Goal: Task Accomplishment & Management: Manage account settings

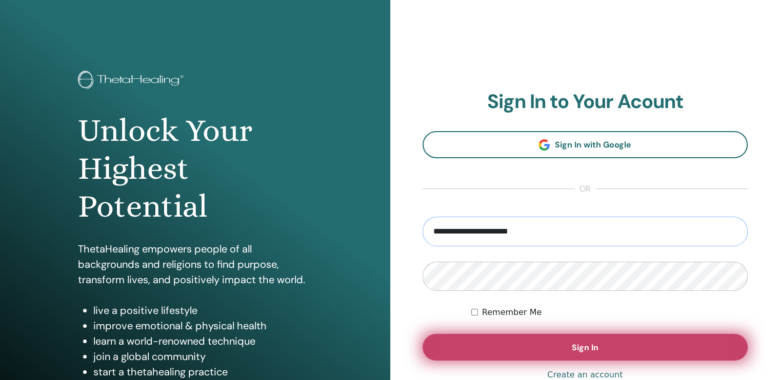
type input "**********"
click at [555, 344] on button "Sign In" at bounding box center [585, 347] width 326 height 27
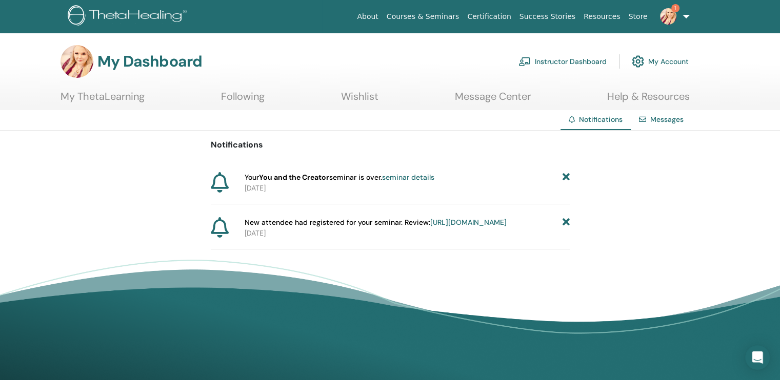
click at [576, 58] on link "Instructor Dashboard" at bounding box center [562, 61] width 88 height 23
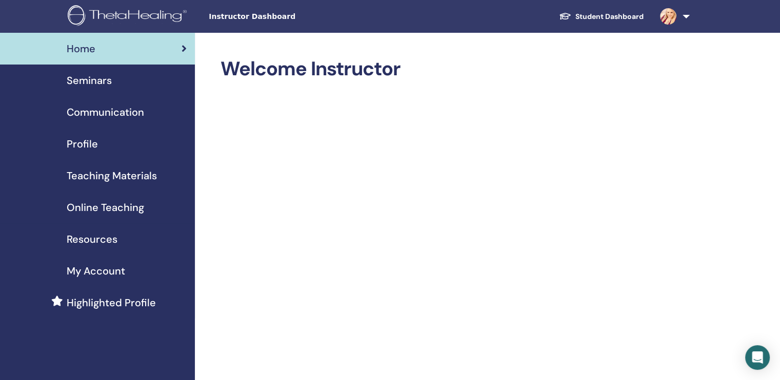
click at [79, 78] on span "Seminars" at bounding box center [89, 80] width 45 height 15
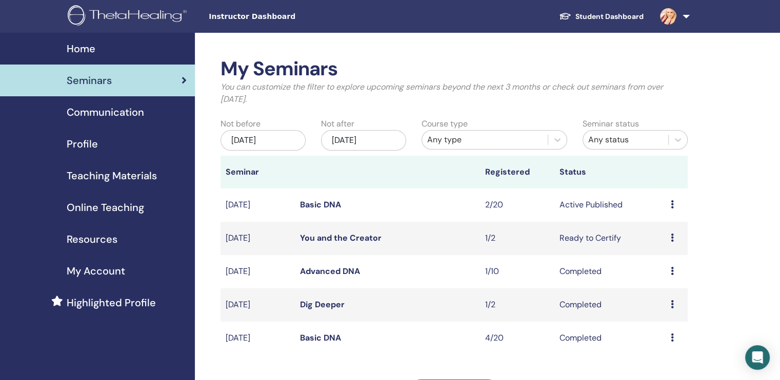
click at [672, 236] on icon at bounding box center [672, 238] width 3 height 8
click at [347, 236] on link "You and the Creator" at bounding box center [341, 238] width 82 height 11
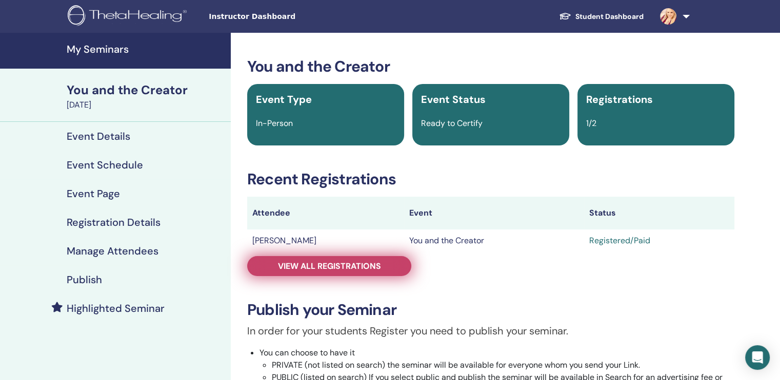
click at [318, 267] on span "View all registrations" at bounding box center [329, 266] width 103 height 11
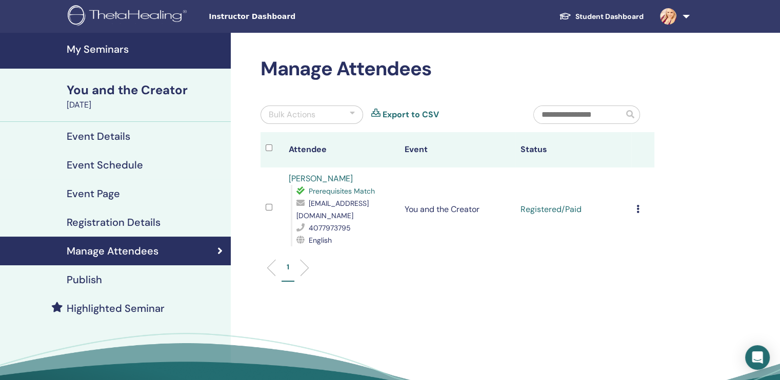
click at [636, 201] on td "Cancel Registration Do not auto-certify Mark as Paid Mark as Unpaid Mark as Abs…" at bounding box center [642, 210] width 23 height 84
click at [640, 204] on div "Cancel Registration Do not auto-certify Mark as Paid Mark as Unpaid Mark as Abs…" at bounding box center [642, 210] width 13 height 12
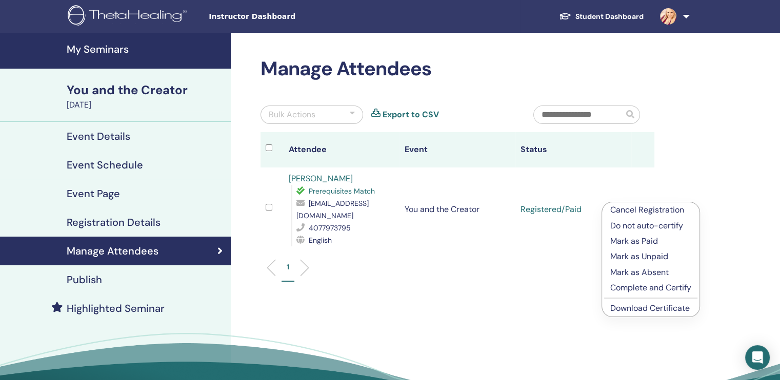
click at [650, 289] on p "Complete and Certify" at bounding box center [650, 288] width 81 height 12
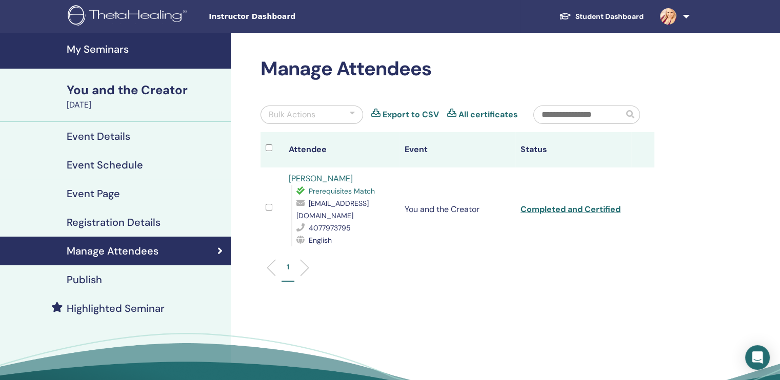
click at [110, 49] on h4 "My Seminars" at bounding box center [146, 49] width 158 height 12
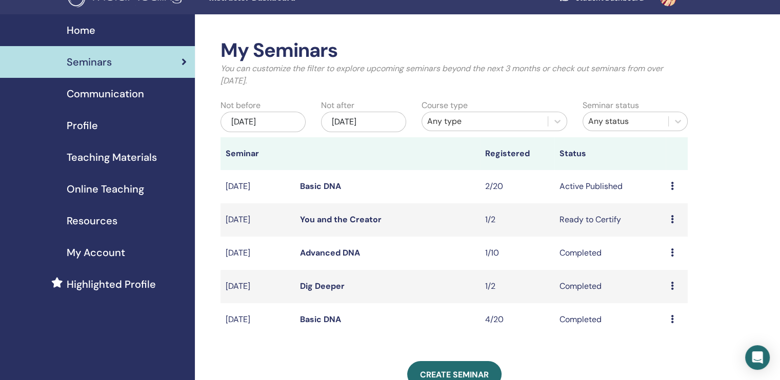
scroll to position [51, 0]
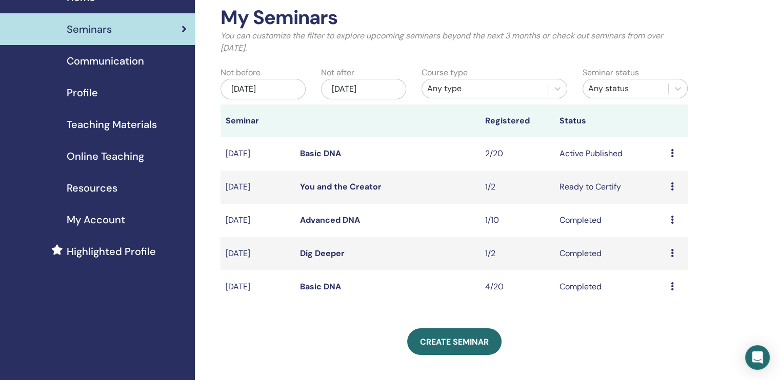
click at [308, 286] on link "Basic DNA" at bounding box center [320, 286] width 41 height 11
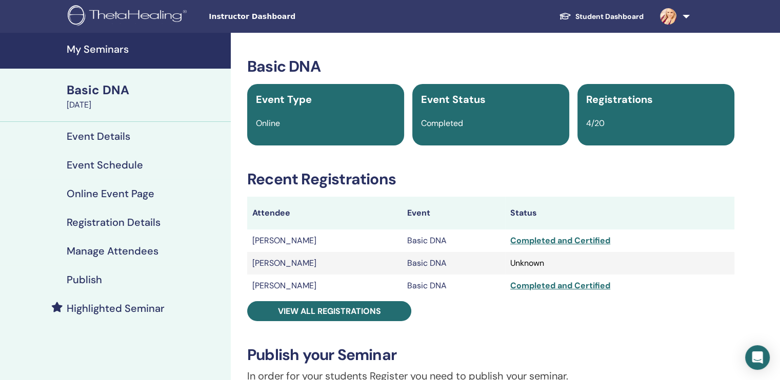
click at [98, 48] on h4 "My Seminars" at bounding box center [146, 49] width 158 height 12
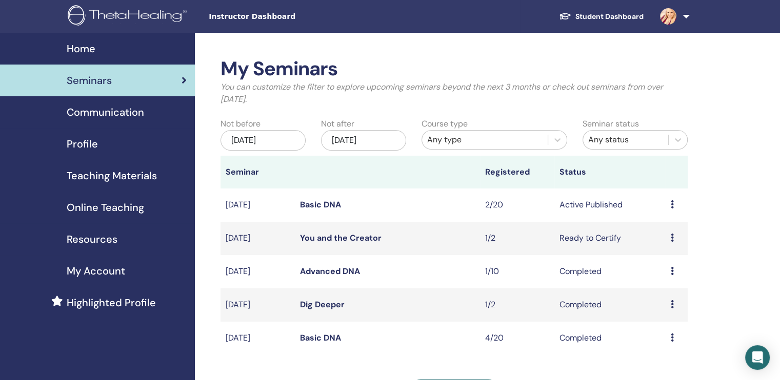
click at [475, 126] on div "Course type Any type" at bounding box center [494, 137] width 161 height 38
click at [476, 141] on div "Any type" at bounding box center [484, 140] width 115 height 12
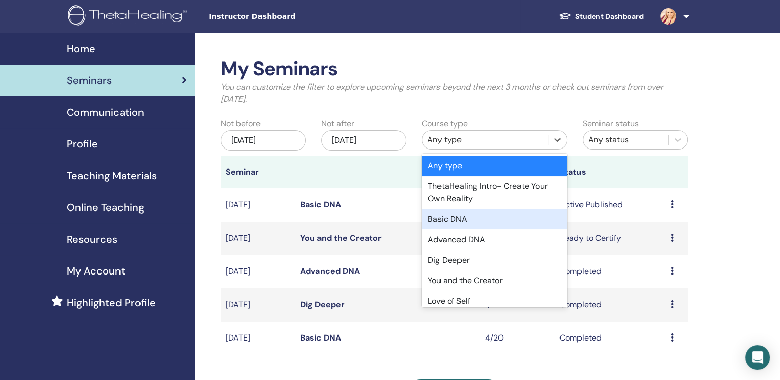
click at [453, 218] on div "Basic DNA" at bounding box center [494, 219] width 146 height 21
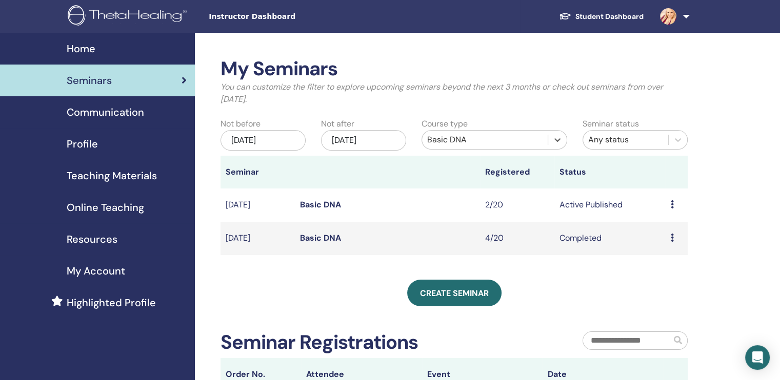
click at [269, 143] on div "[DATE]" at bounding box center [262, 140] width 85 height 21
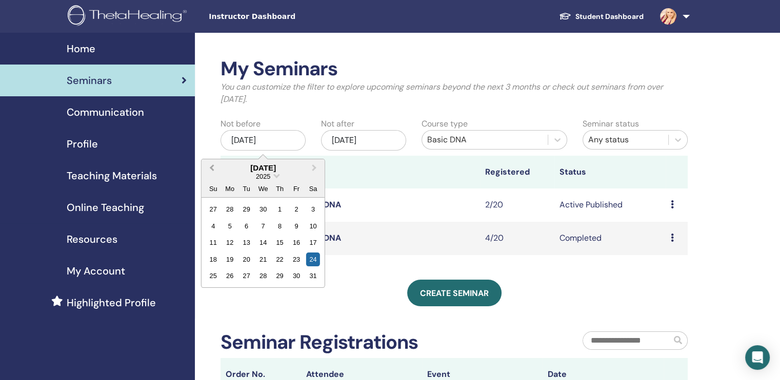
click at [211, 166] on button "Previous Month" at bounding box center [210, 168] width 16 height 16
click at [212, 166] on span "Previous Month" at bounding box center [212, 168] width 0 height 11
click at [260, 211] on div "1" at bounding box center [263, 209] width 14 height 14
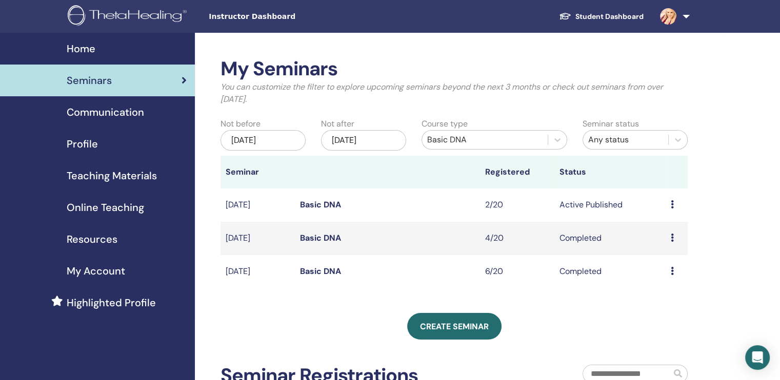
click at [318, 273] on link "Basic DNA" at bounding box center [320, 271] width 41 height 11
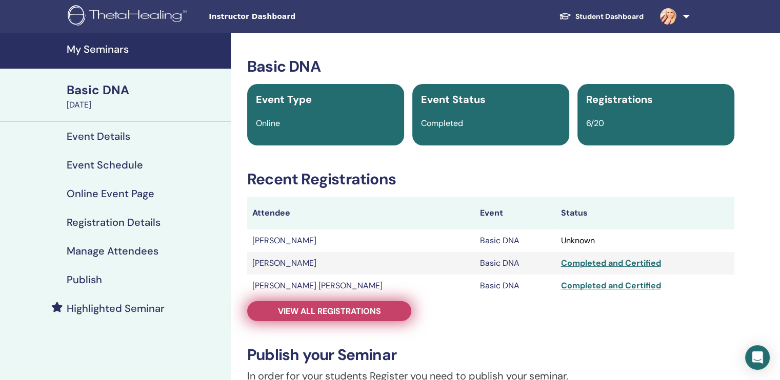
click at [322, 316] on span "View all registrations" at bounding box center [329, 311] width 103 height 11
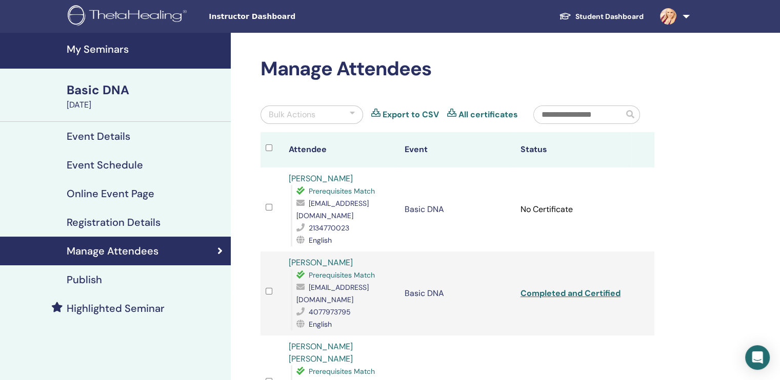
click at [114, 47] on h4 "My Seminars" at bounding box center [146, 49] width 158 height 12
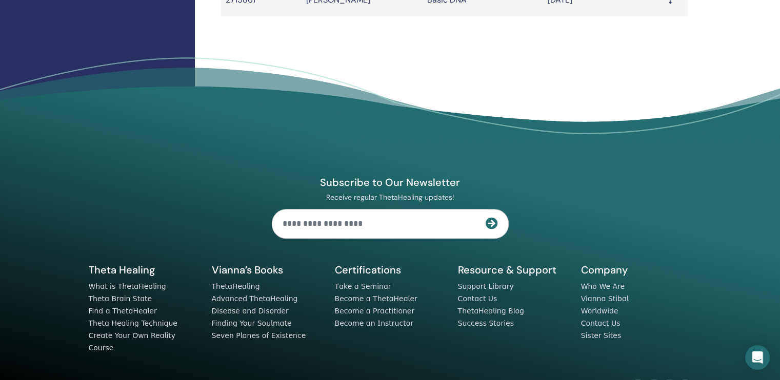
scroll to position [558, 0]
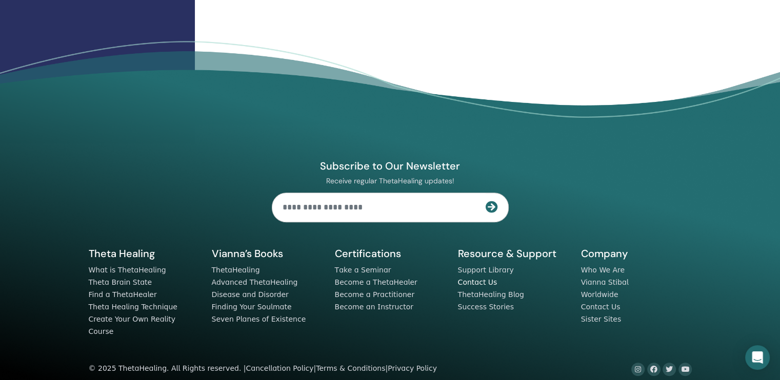
click at [484, 281] on link "Contact Us" at bounding box center [477, 282] width 39 height 8
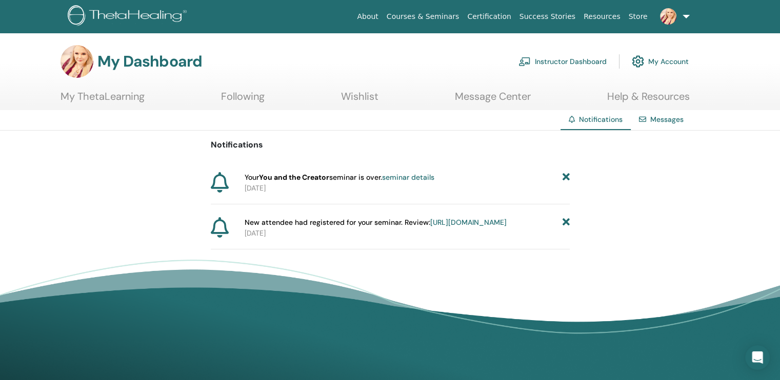
click at [593, 62] on link "Instructor Dashboard" at bounding box center [562, 61] width 88 height 23
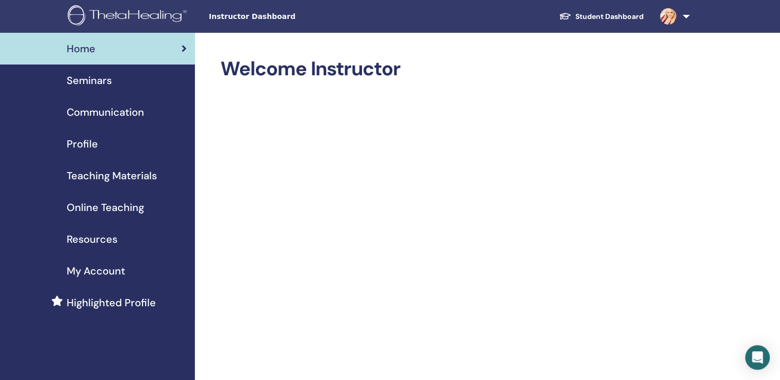
click at [78, 77] on span "Seminars" at bounding box center [89, 80] width 45 height 15
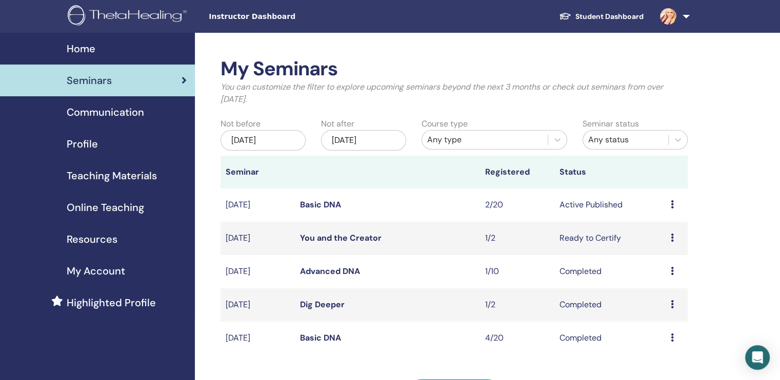
click at [330, 205] on link "Basic DNA" at bounding box center [320, 204] width 41 height 11
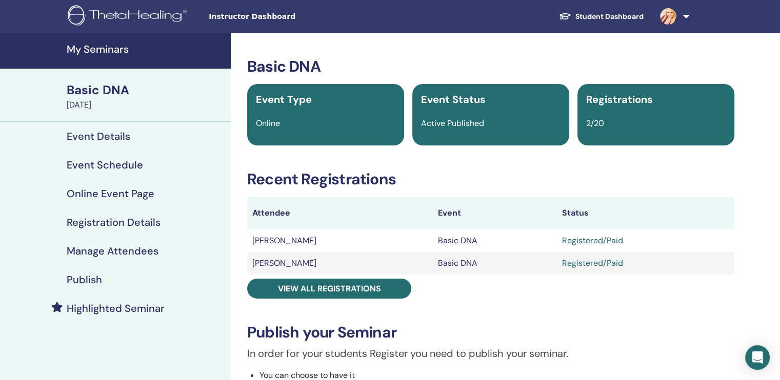
click at [94, 285] on h4 "Publish" at bounding box center [84, 280] width 35 height 12
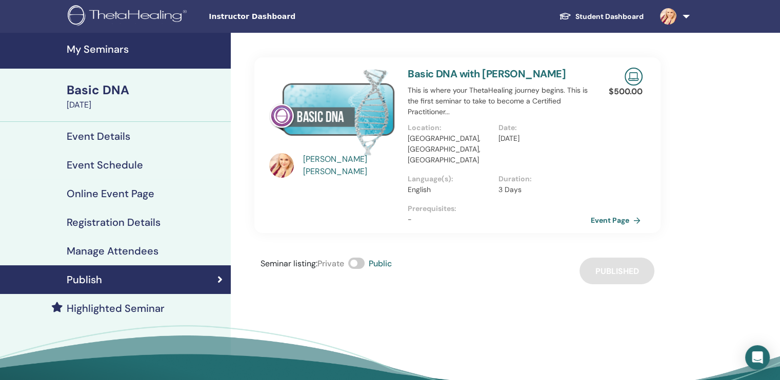
click at [617, 213] on link "Event Page" at bounding box center [618, 220] width 54 height 15
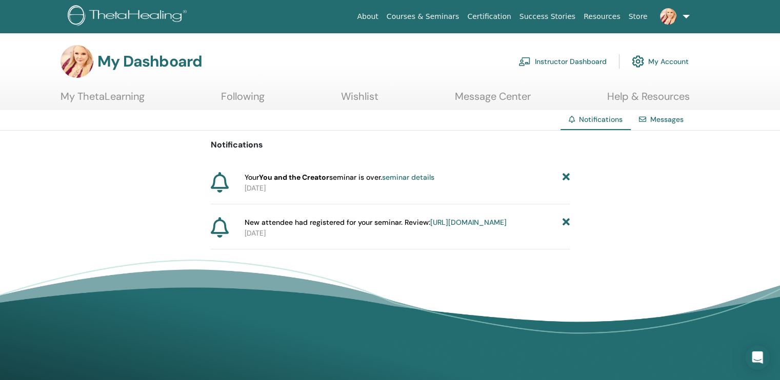
click at [572, 56] on link "Instructor Dashboard" at bounding box center [562, 61] width 88 height 23
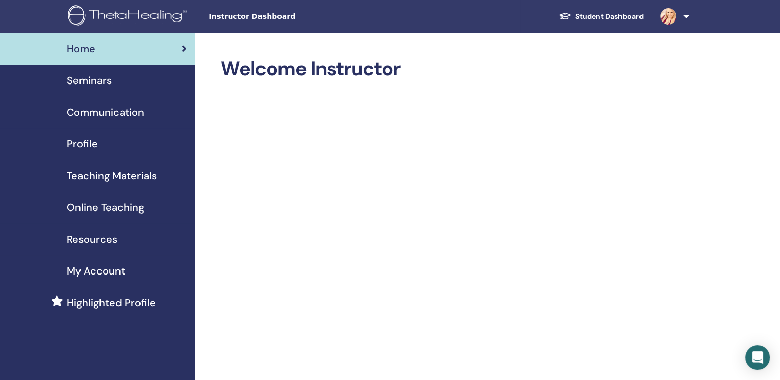
click at [685, 19] on link at bounding box center [673, 16] width 42 height 33
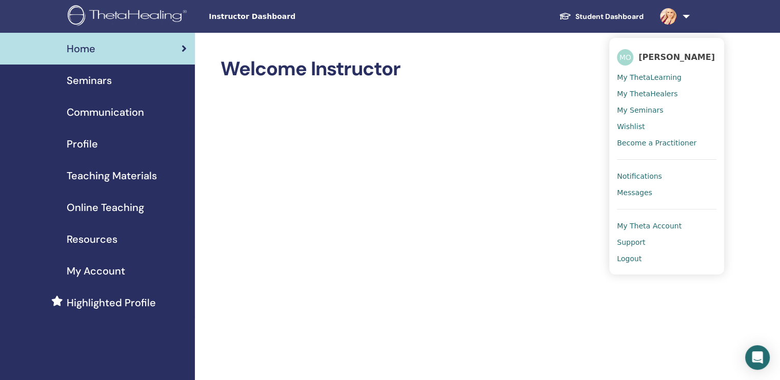
click at [632, 175] on span "Notifications" at bounding box center [639, 176] width 45 height 9
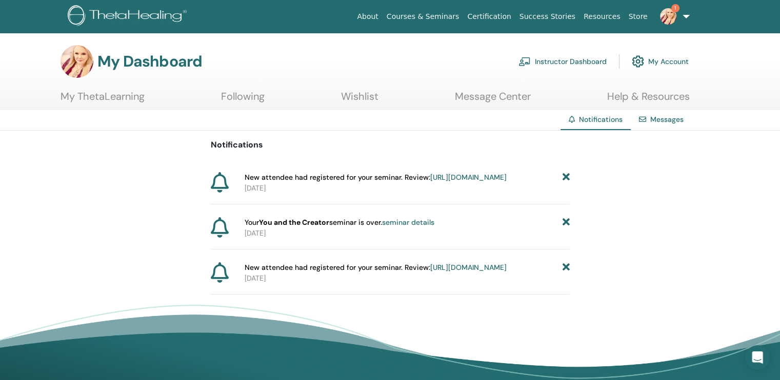
click at [673, 19] on img at bounding box center [668, 16] width 16 height 16
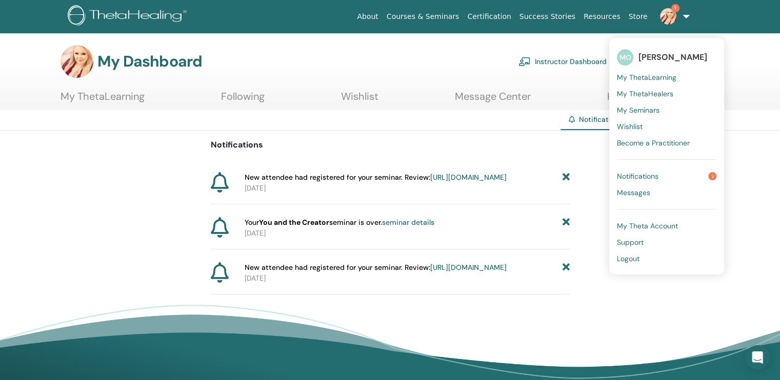
click at [637, 181] on link "Notifications 1" at bounding box center [666, 176] width 99 height 16
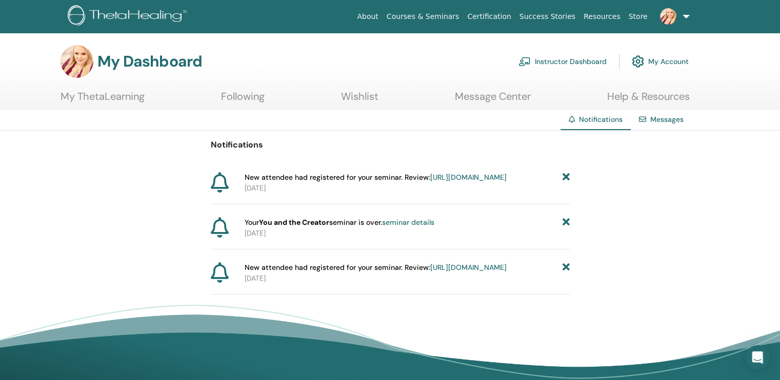
click at [430, 182] on link "https://member.thetahealing.com/instructor/seminar/373243/attendees" at bounding box center [468, 177] width 76 height 9
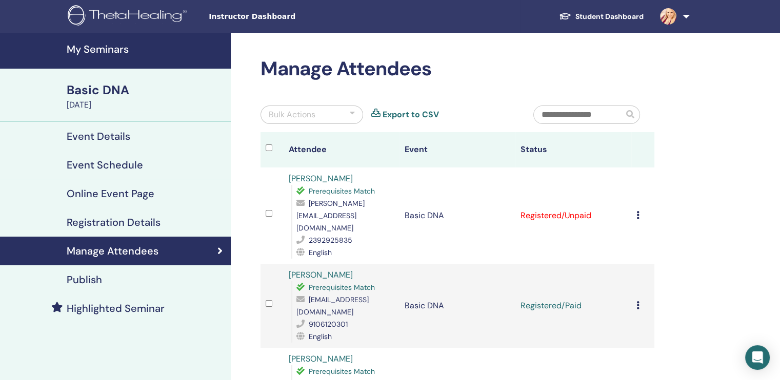
click at [634, 203] on td "Cancel Registration Do not auto-certify Mark as Paid Mark as Unpaid Mark as Abs…" at bounding box center [642, 216] width 23 height 96
click at [642, 194] on td "Cancel Registration Do not auto-certify Mark as Paid Mark as Unpaid Mark as Abs…" at bounding box center [642, 216] width 23 height 96
click at [636, 211] on icon at bounding box center [637, 215] width 3 height 8
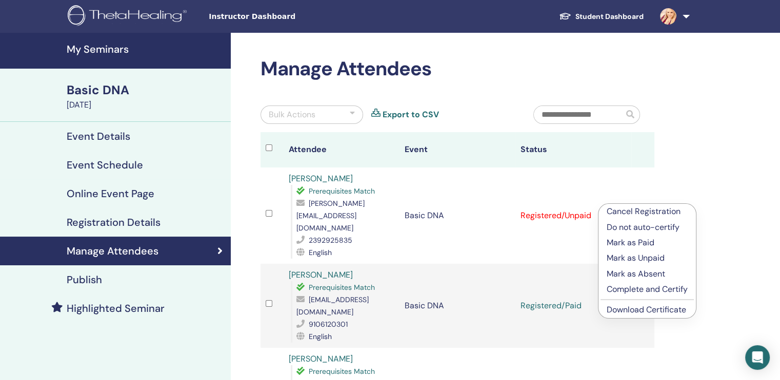
click at [646, 244] on p "Mark as Paid" at bounding box center [646, 243] width 81 height 12
